Goal: Use online tool/utility: Utilize a website feature to perform a specific function

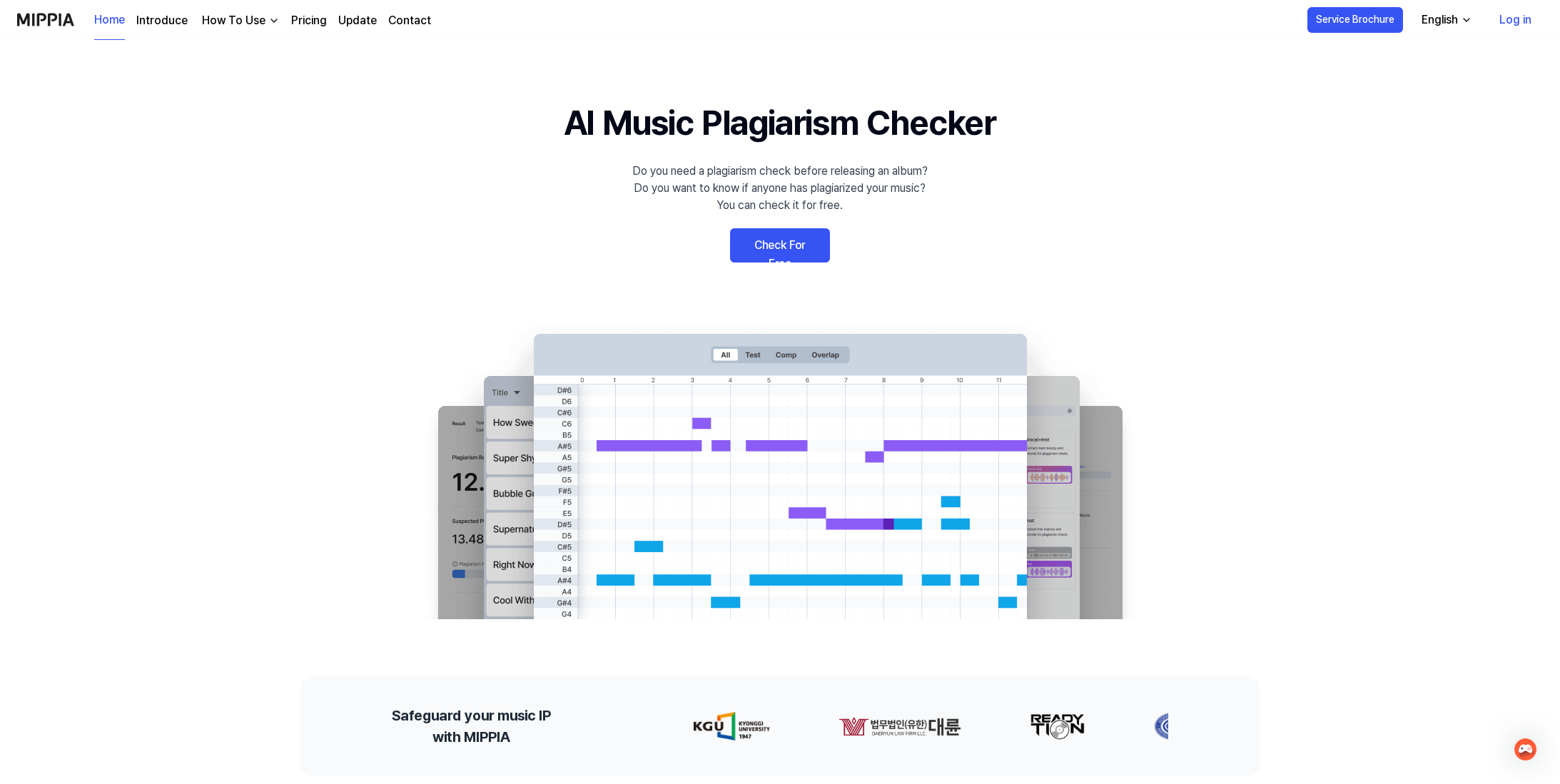
click at [768, 236] on link "Check For Free" at bounding box center [780, 245] width 100 height 34
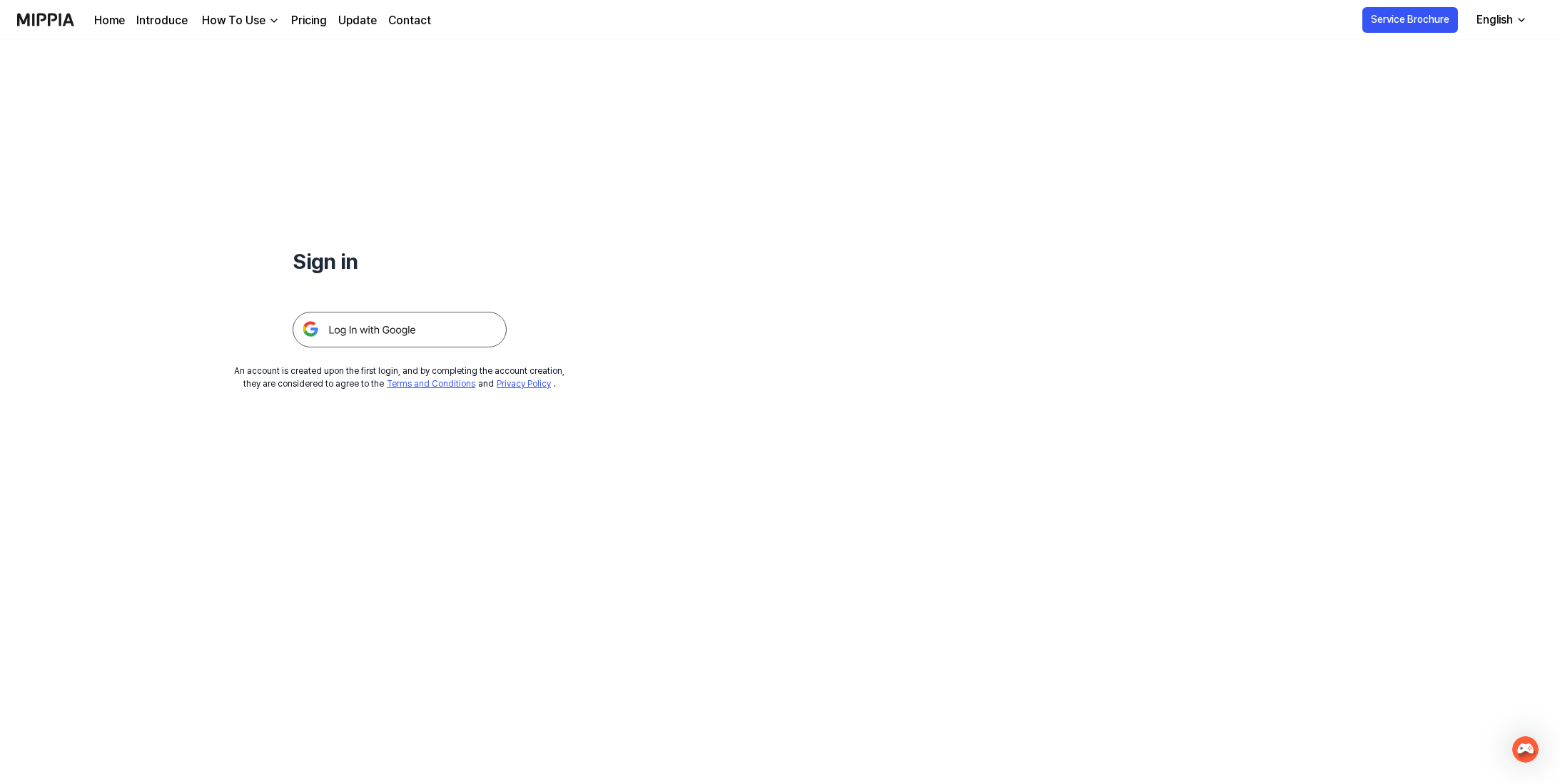
click at [438, 339] on img at bounding box center [400, 330] width 214 height 35
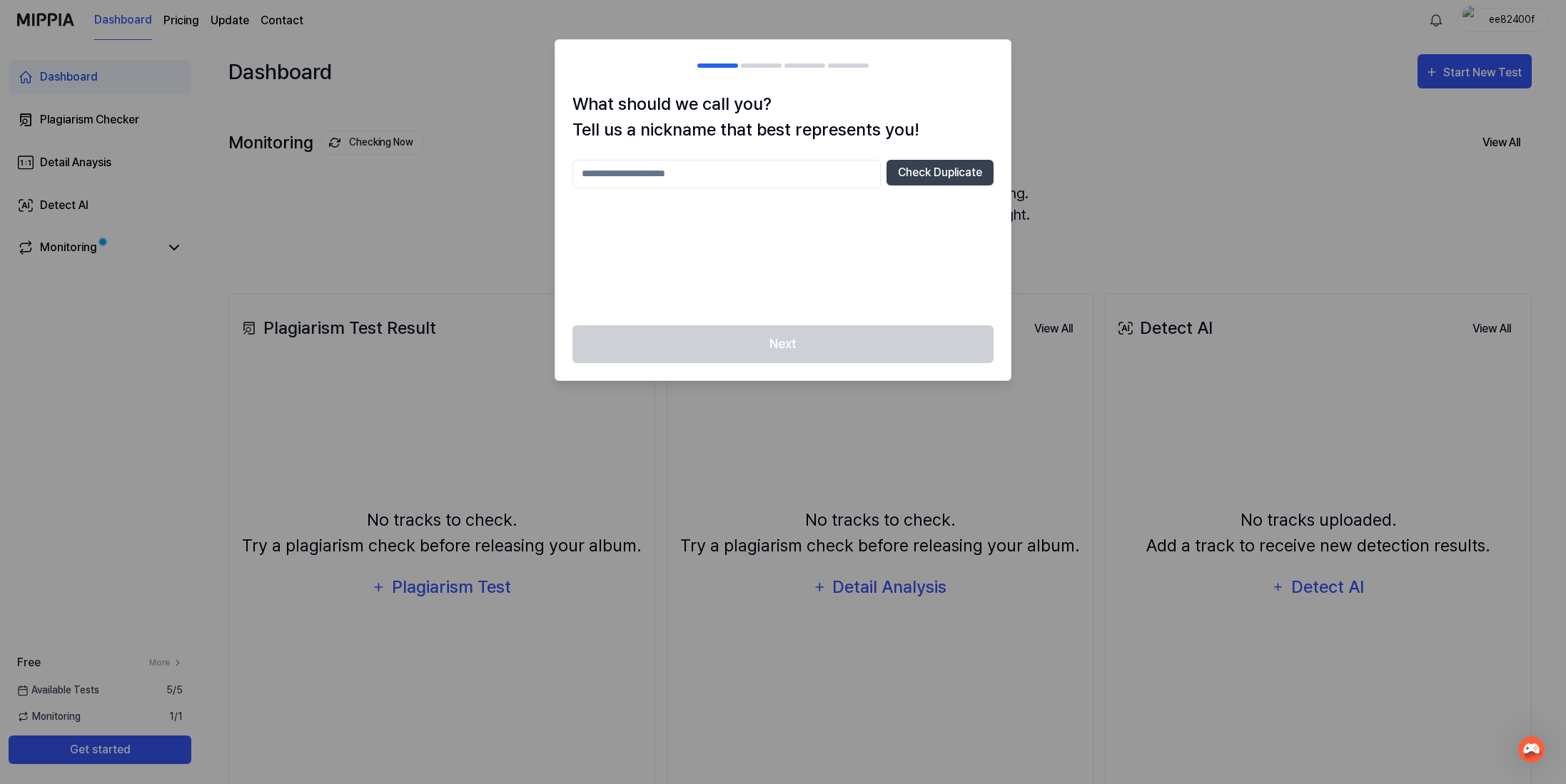
click at [846, 182] on input "text" at bounding box center [727, 174] width 308 height 28
type input "*"
type input "******"
click at [956, 165] on button "Check Duplicate" at bounding box center [940, 173] width 107 height 26
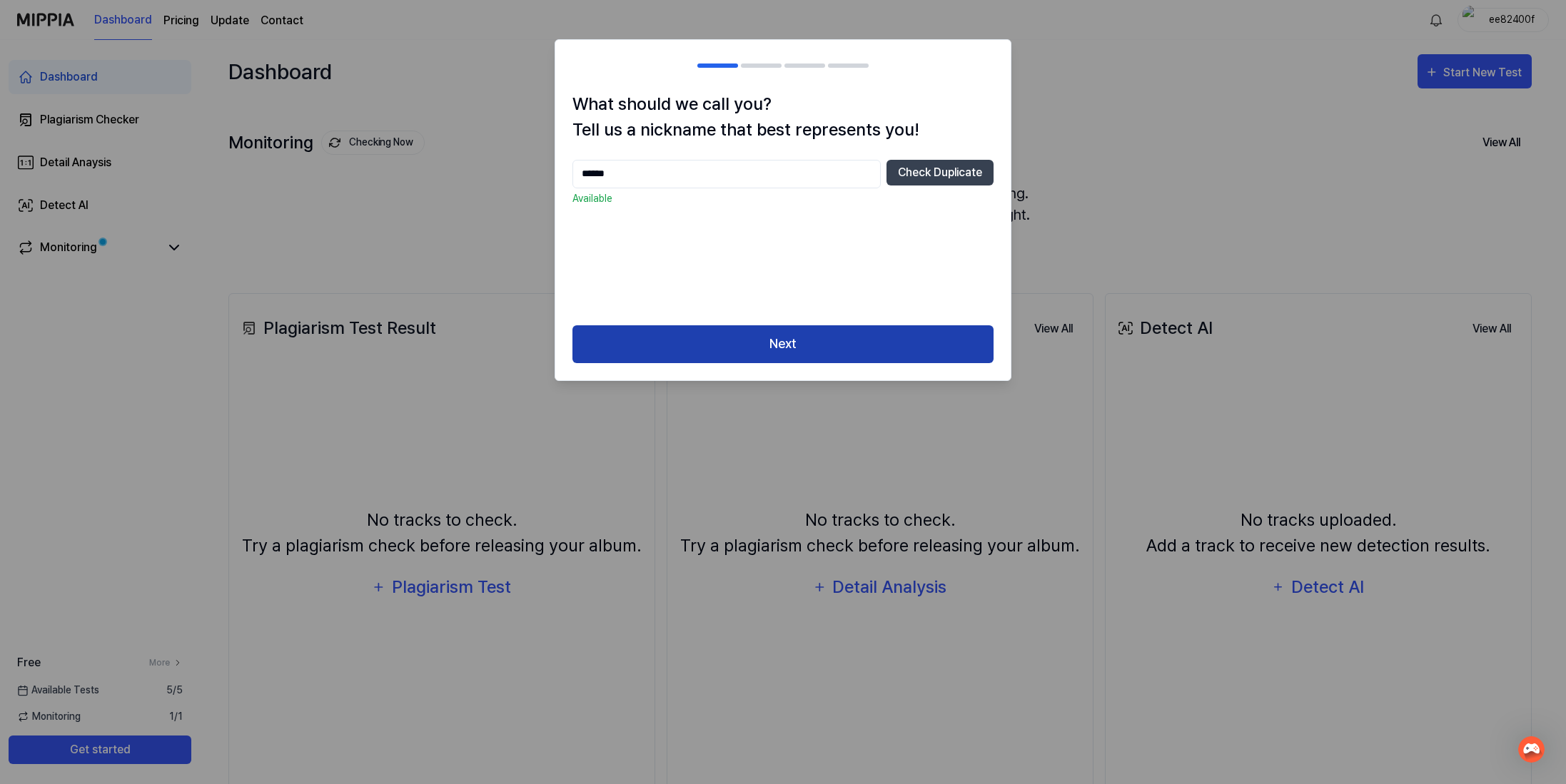
click at [859, 339] on button "Next" at bounding box center [783, 344] width 421 height 38
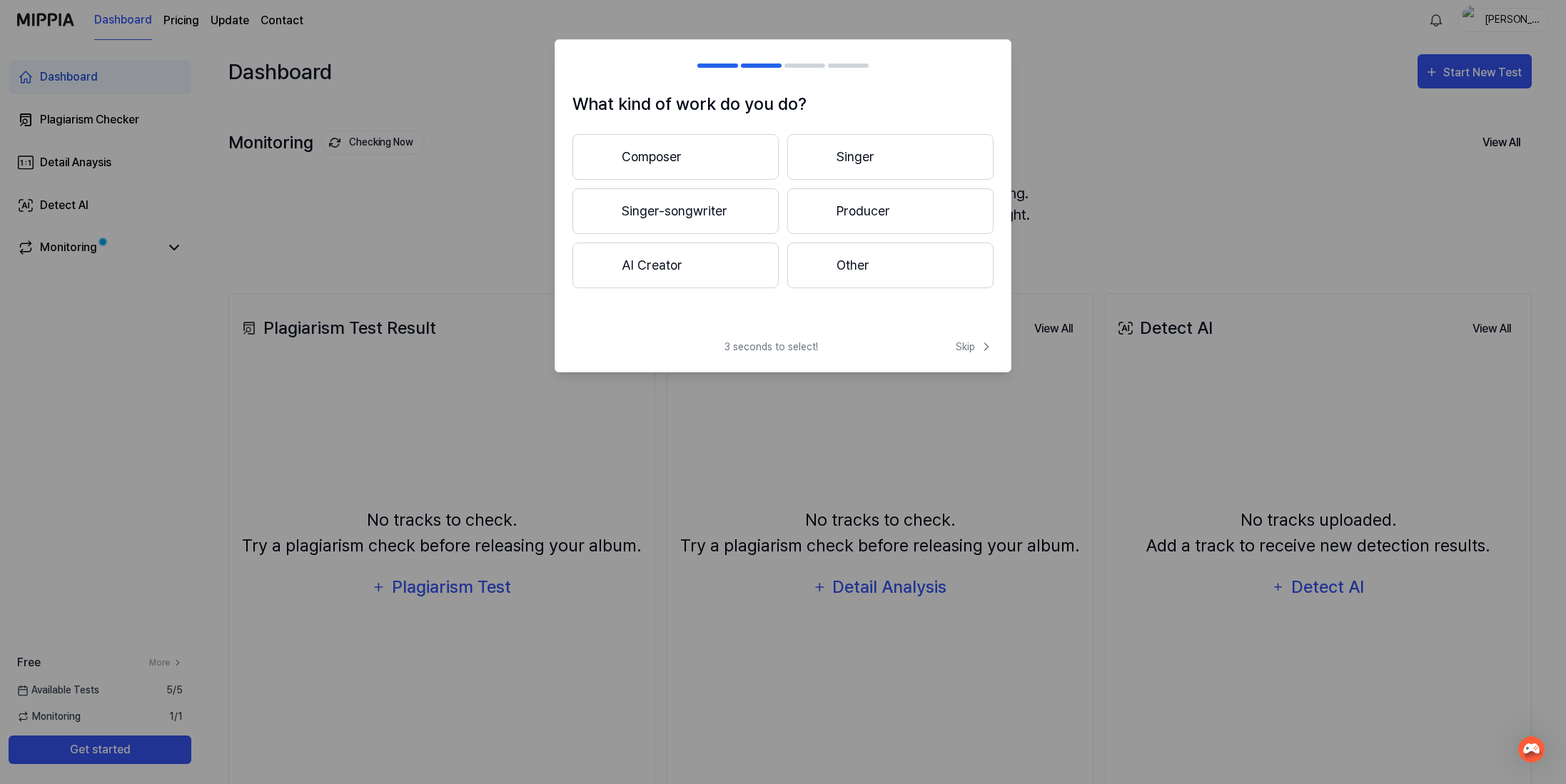
click at [805, 216] on button "Producer" at bounding box center [891, 211] width 206 height 46
click at [755, 208] on button "Less than 3 years" at bounding box center [675, 211] width 206 height 46
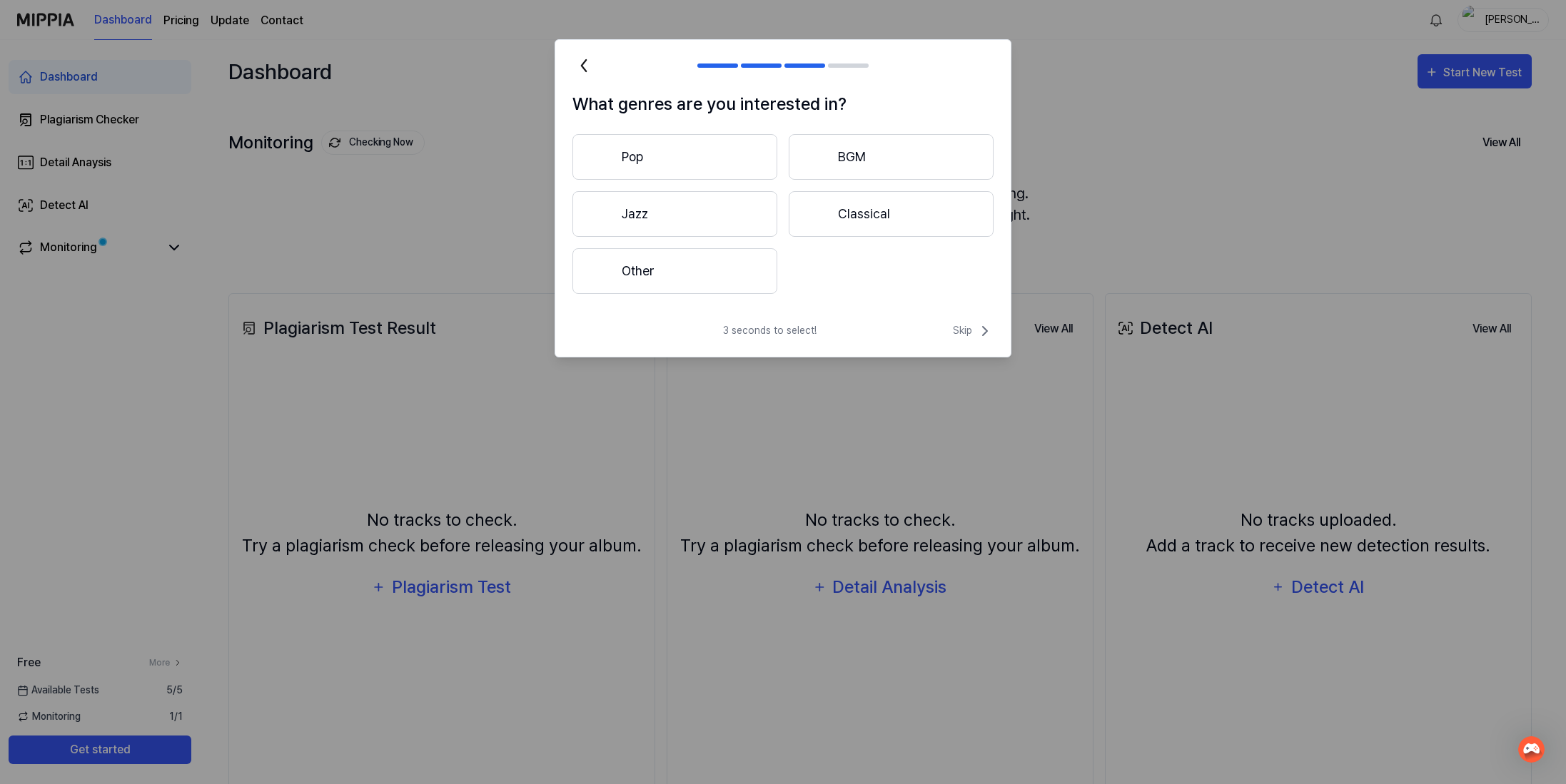
click at [738, 263] on button "Other" at bounding box center [675, 271] width 205 height 46
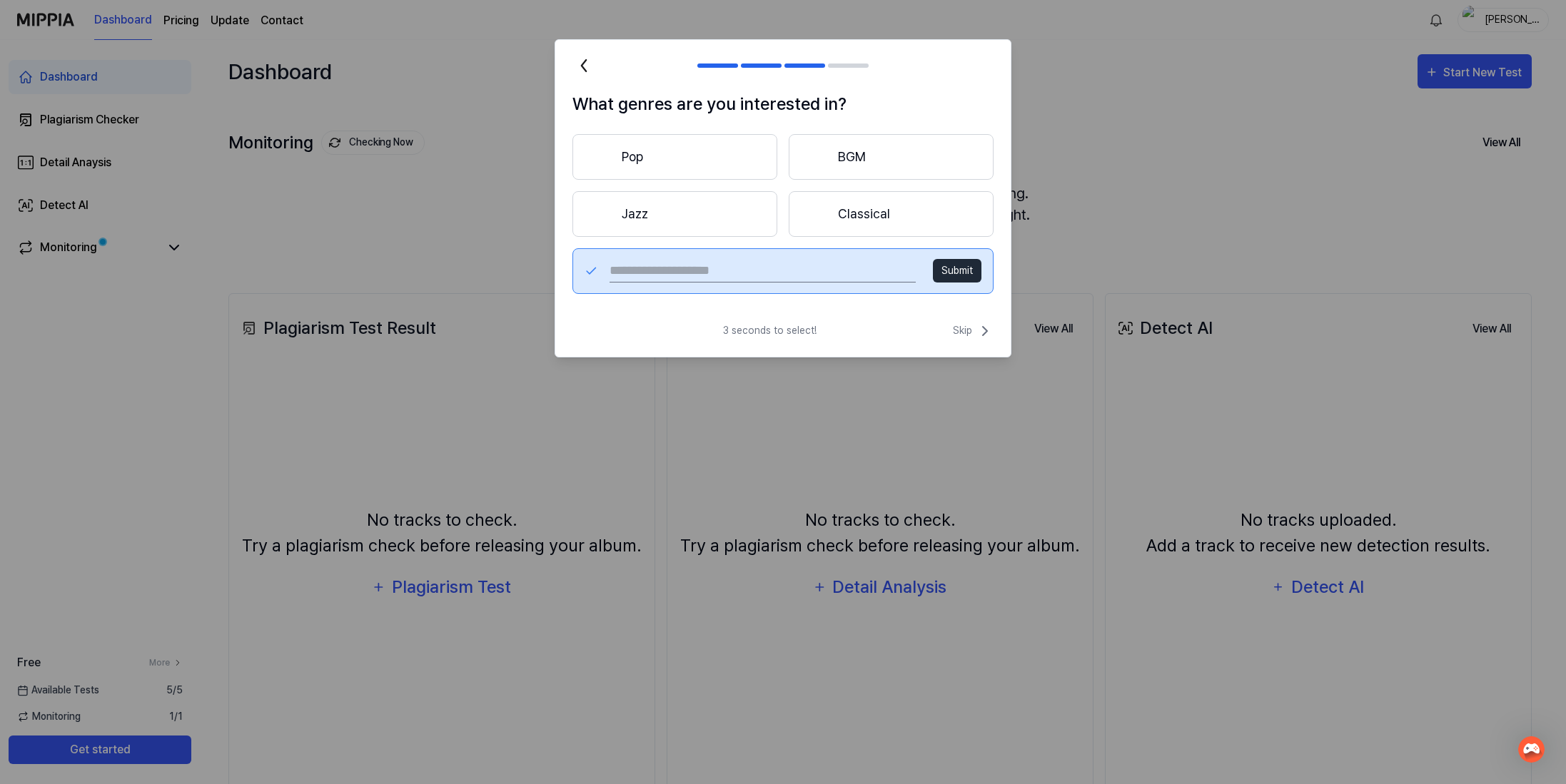
click at [810, 279] on input "text" at bounding box center [763, 271] width 306 height 23
type input "*******"
click at [964, 274] on button "Submit" at bounding box center [956, 271] width 48 height 24
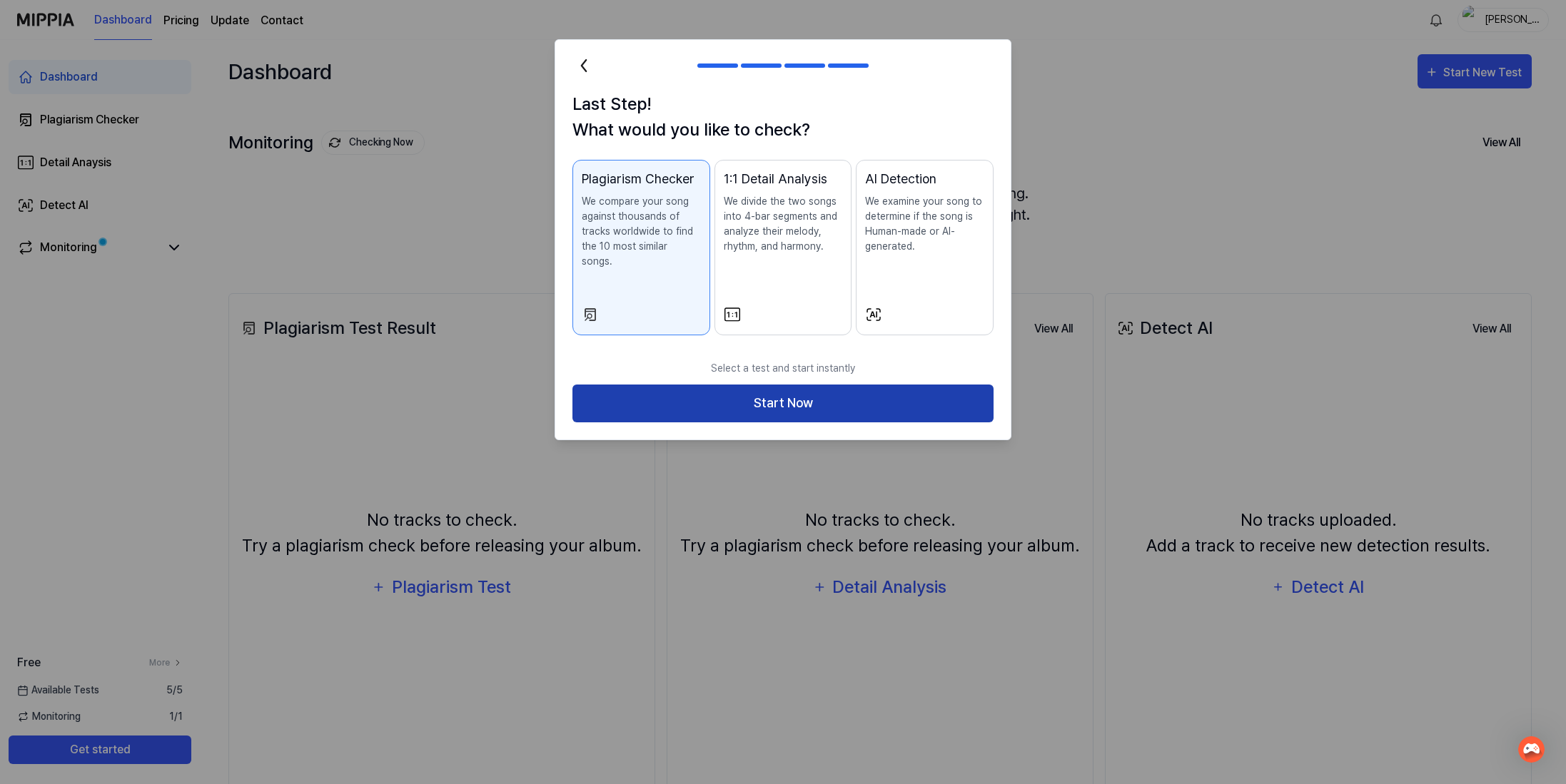
click at [908, 393] on button "Start Now" at bounding box center [783, 403] width 421 height 38
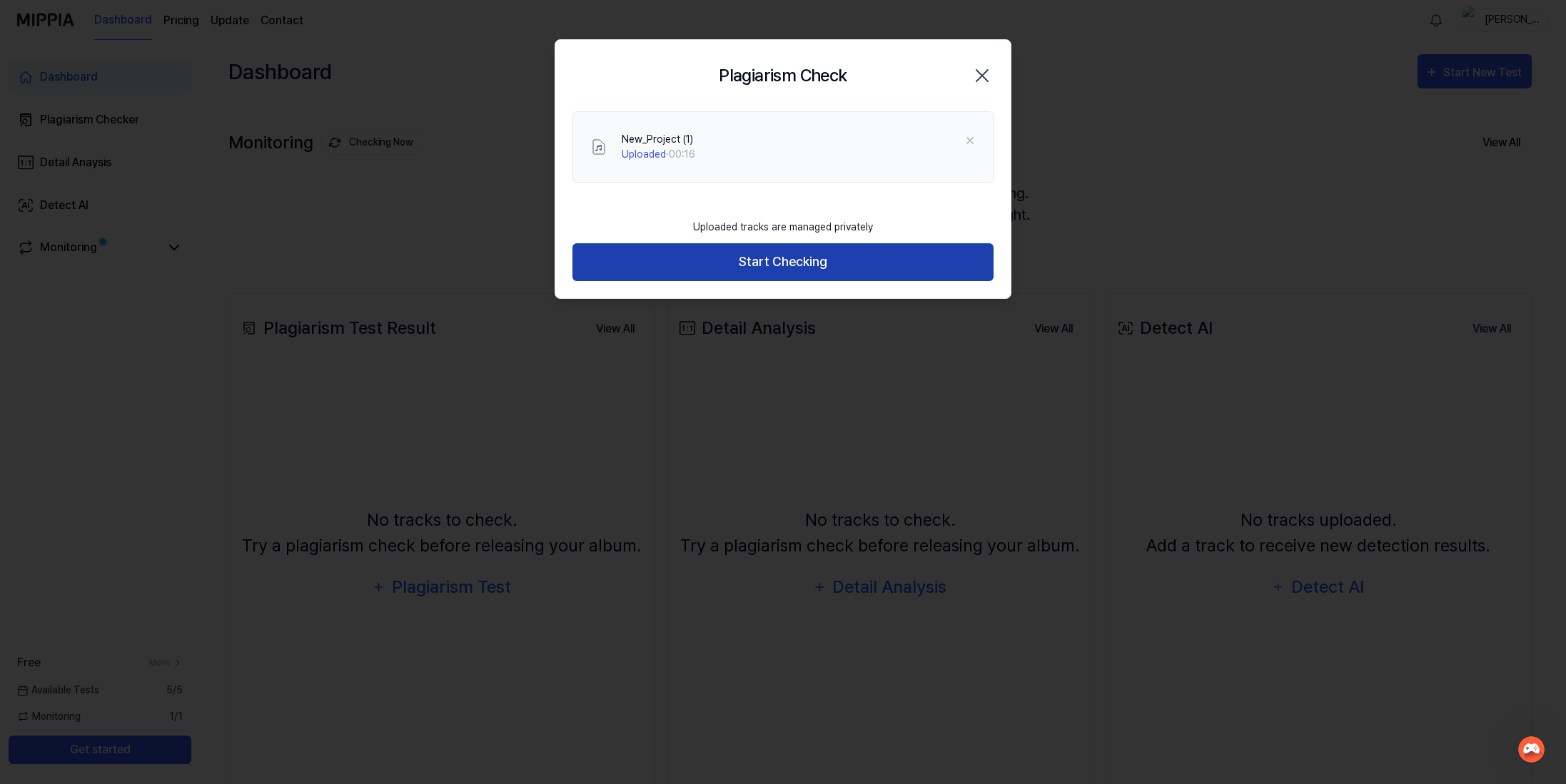
click at [873, 252] on button "Start Checking" at bounding box center [783, 262] width 421 height 38
